Goal: Manage account settings

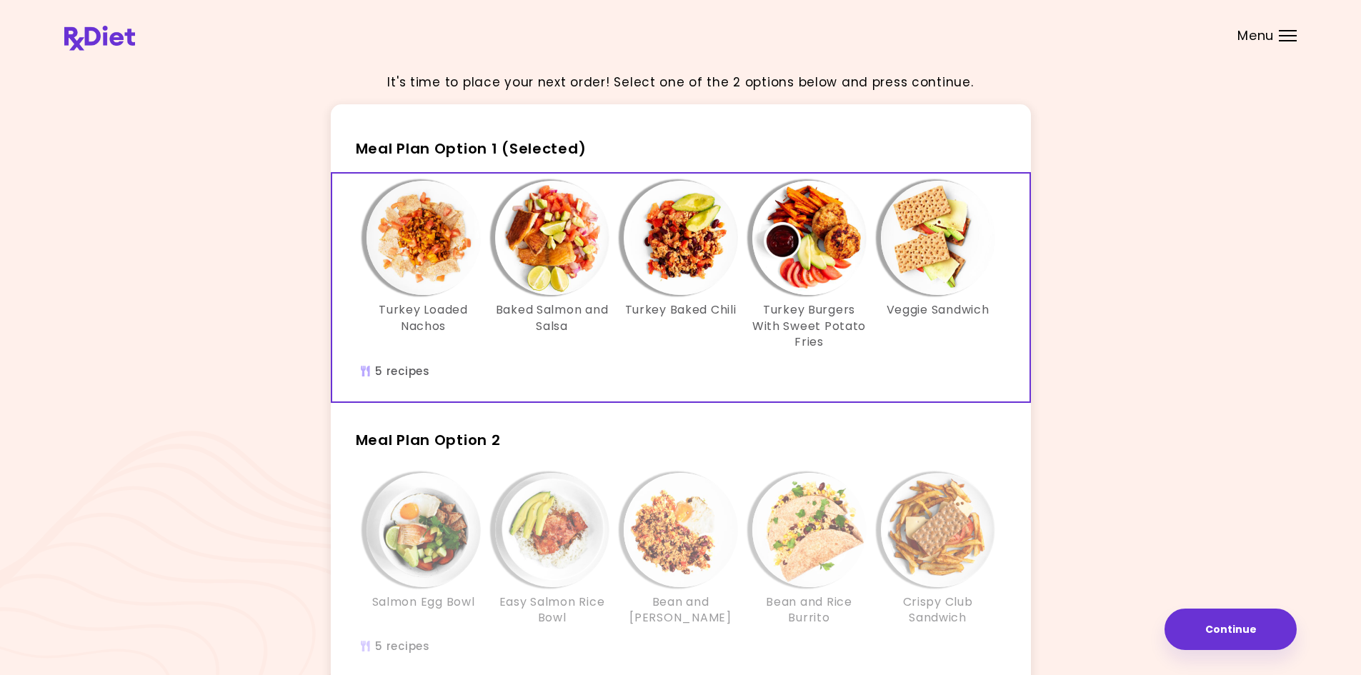
click at [1120, 427] on div "It's time to place your next order! Select one of the 2 options below and press…" at bounding box center [680, 417] width 1232 height 713
click at [1272, 39] on span "Menu" at bounding box center [1255, 35] width 36 height 13
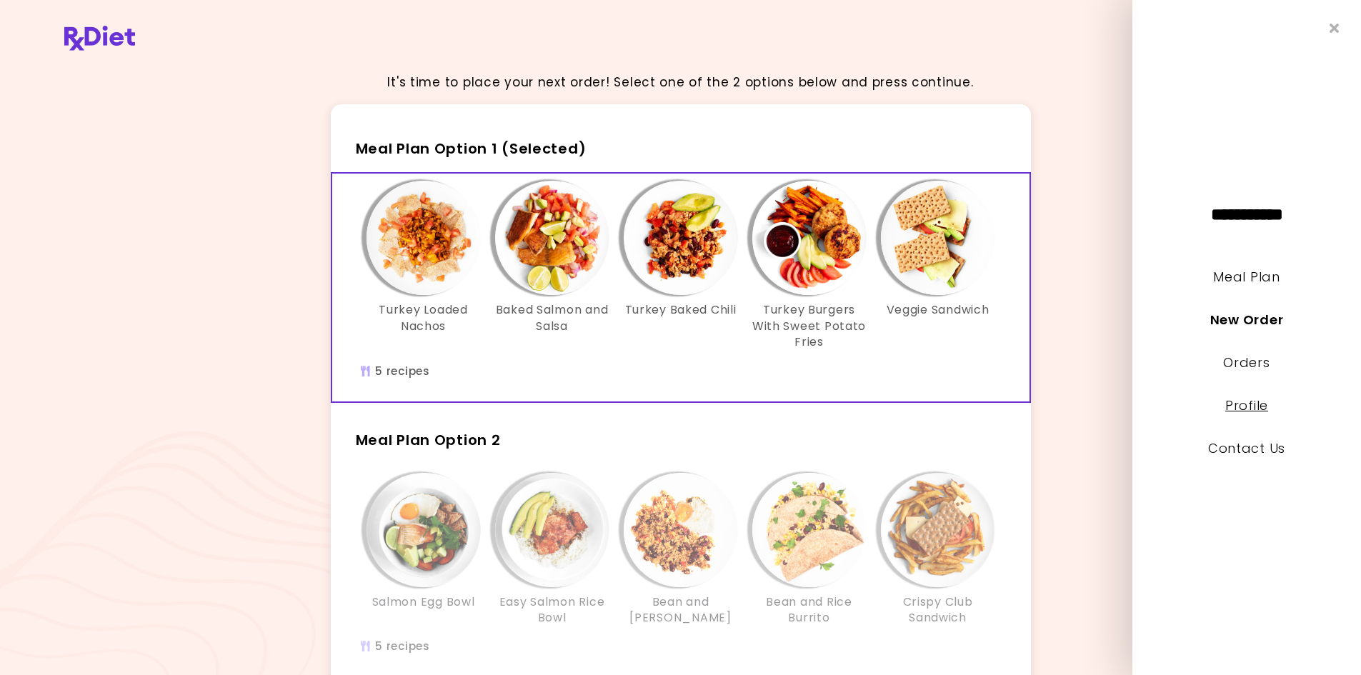
click at [1253, 403] on link "Profile" at bounding box center [1246, 405] width 43 height 18
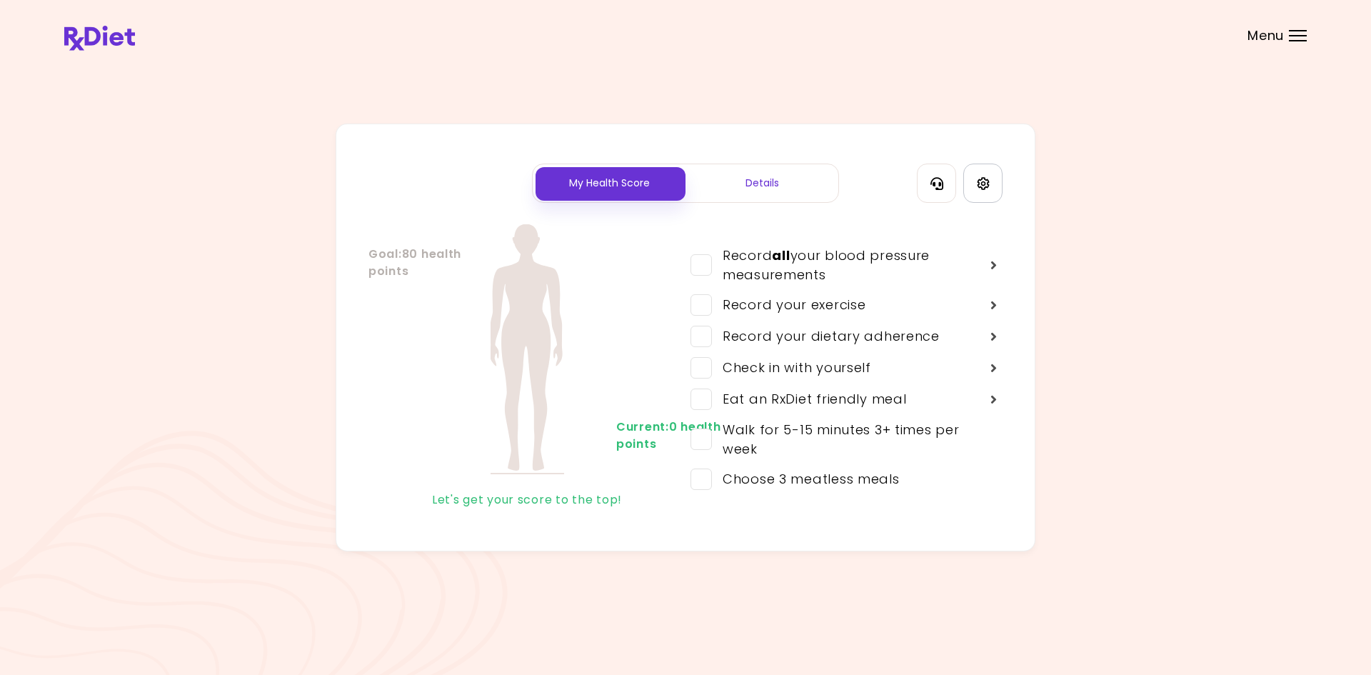
click at [973, 186] on link "Settings" at bounding box center [982, 183] width 39 height 39
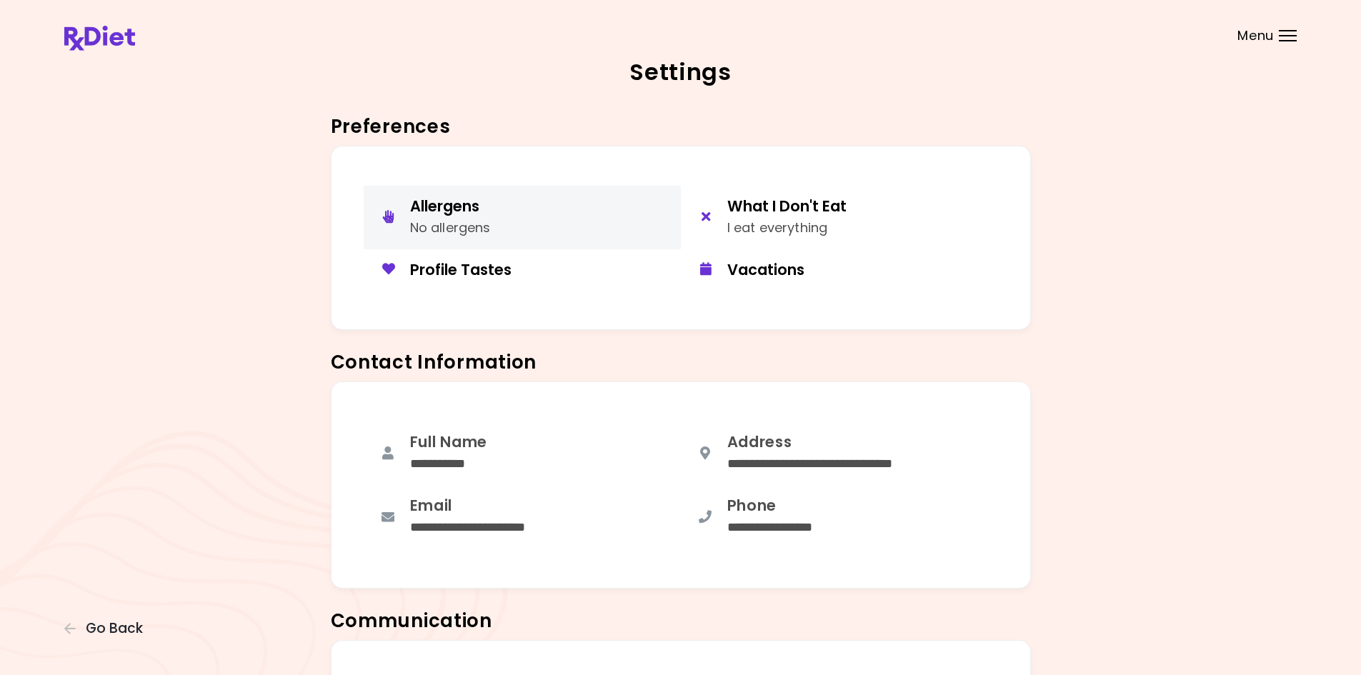
click at [556, 229] on button "Allergens No allergens" at bounding box center [522, 218] width 317 height 64
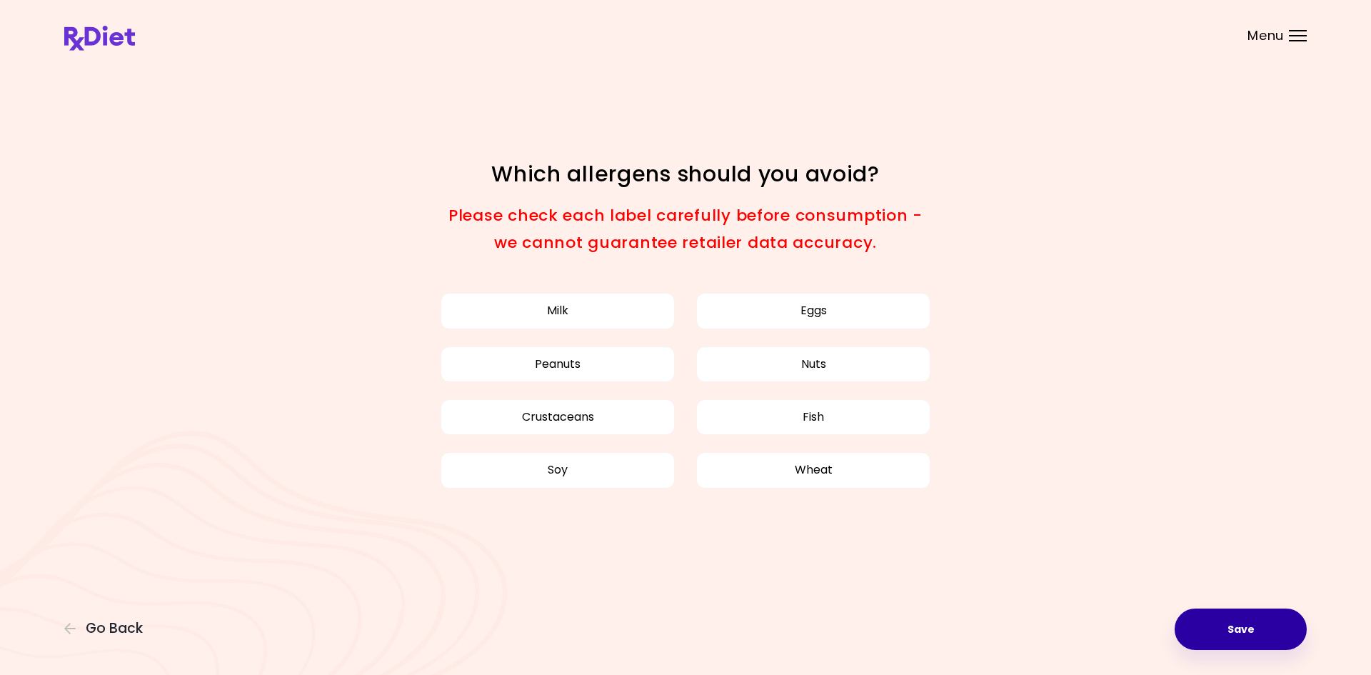
click at [1222, 631] on button "Save" at bounding box center [1241, 628] width 132 height 41
